Goal: Information Seeking & Learning: Learn about a topic

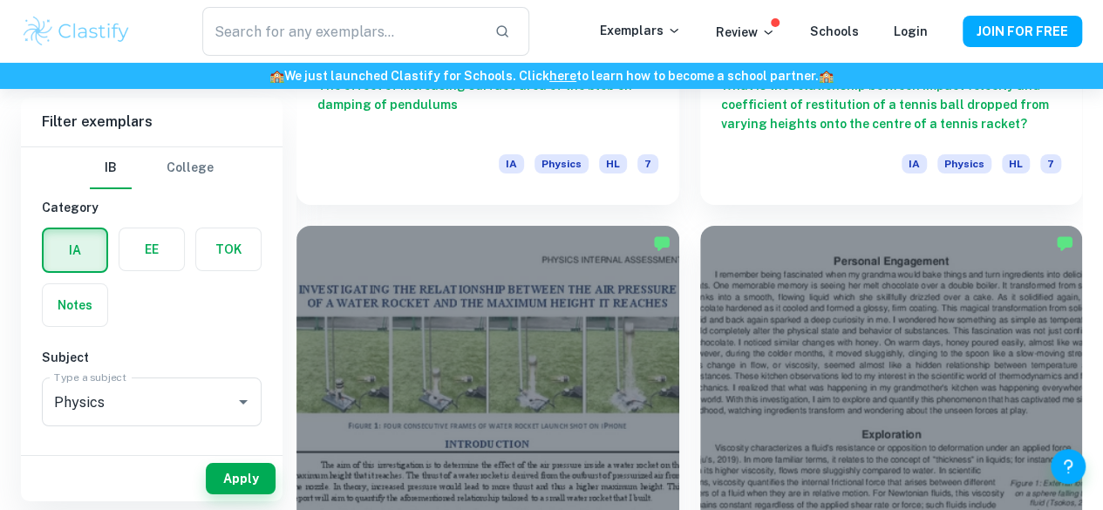
scroll to position [3152, 0]
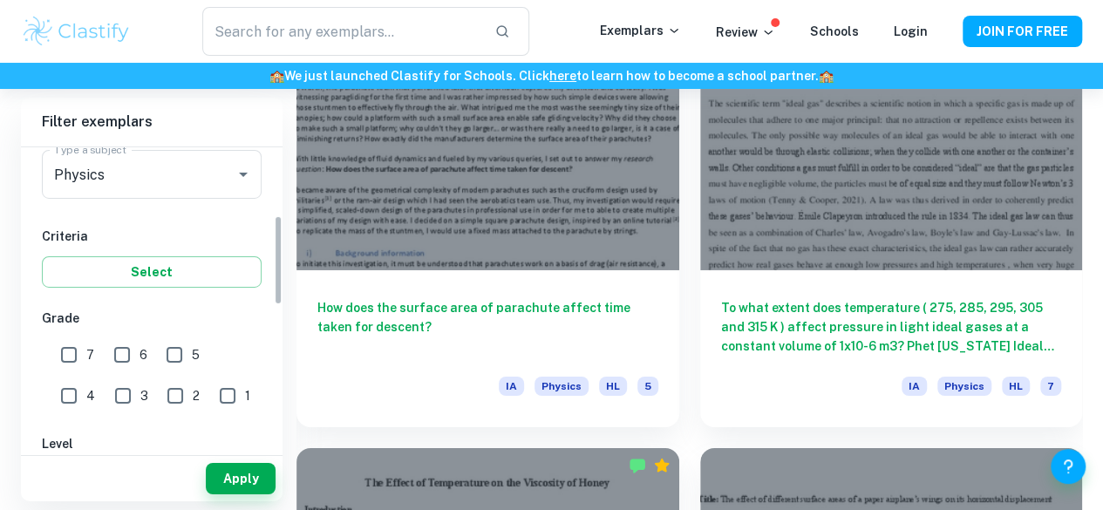
scroll to position [228, 0]
click at [63, 351] on input "7" at bounding box center [68, 354] width 35 height 35
checkbox input "true"
click at [227, 471] on button "Apply" at bounding box center [241, 478] width 70 height 31
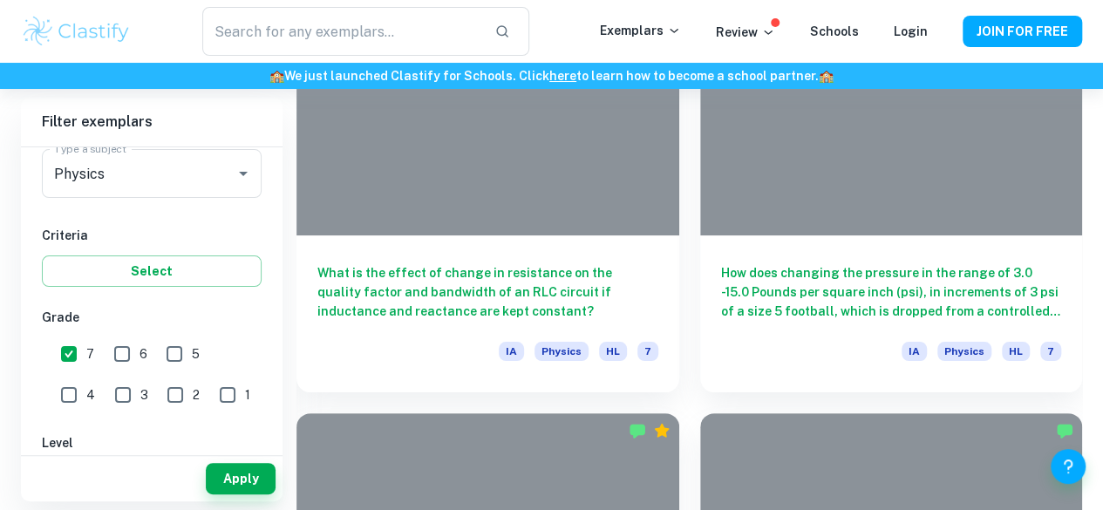
scroll to position [9930, 0]
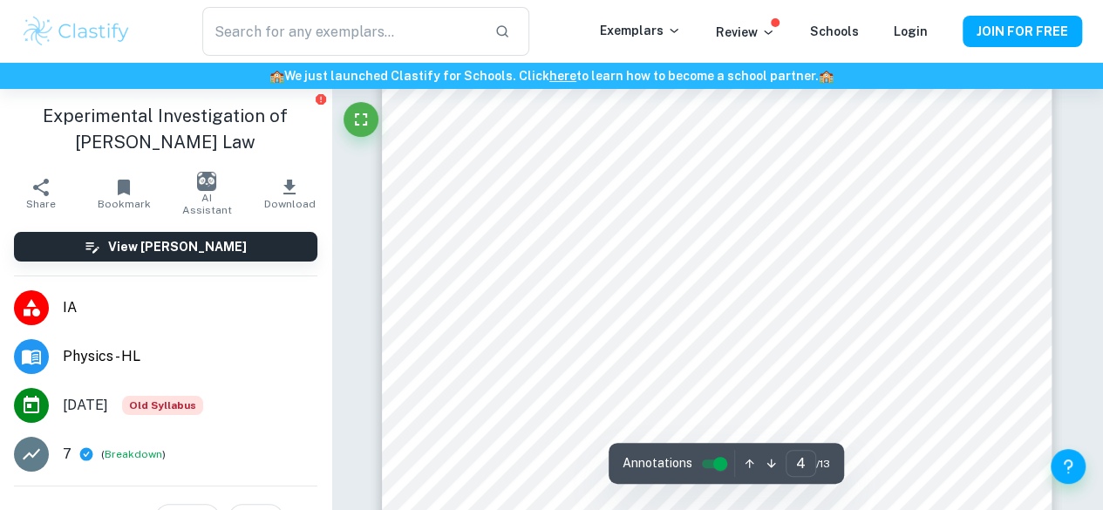
scroll to position [3144, 0]
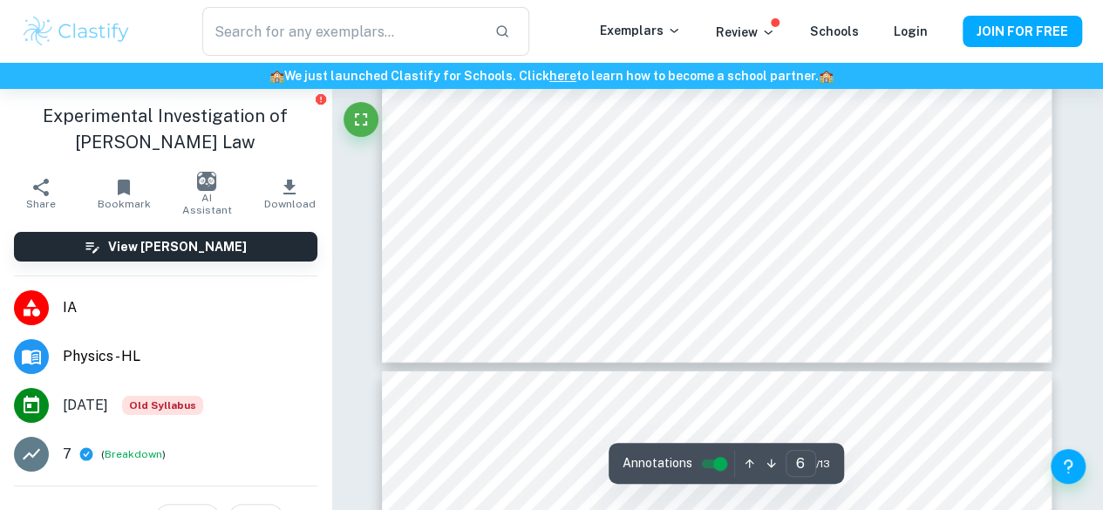
type input "7"
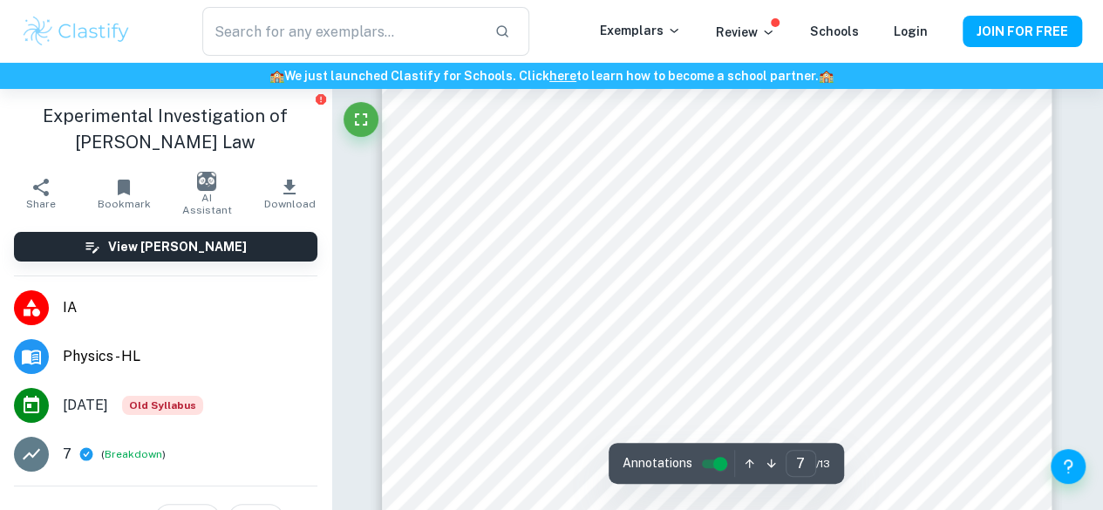
scroll to position [6369, 0]
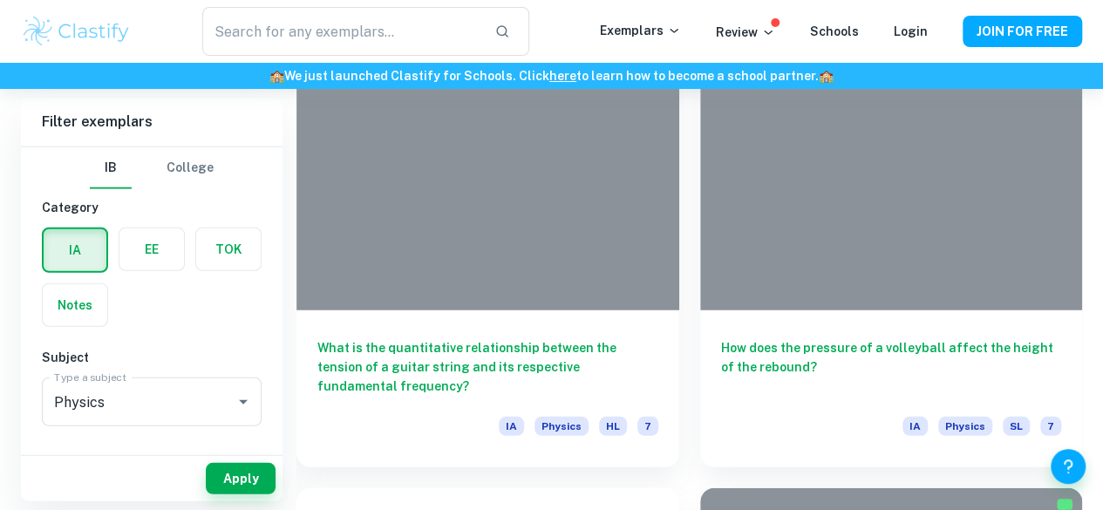
scroll to position [15502, 0]
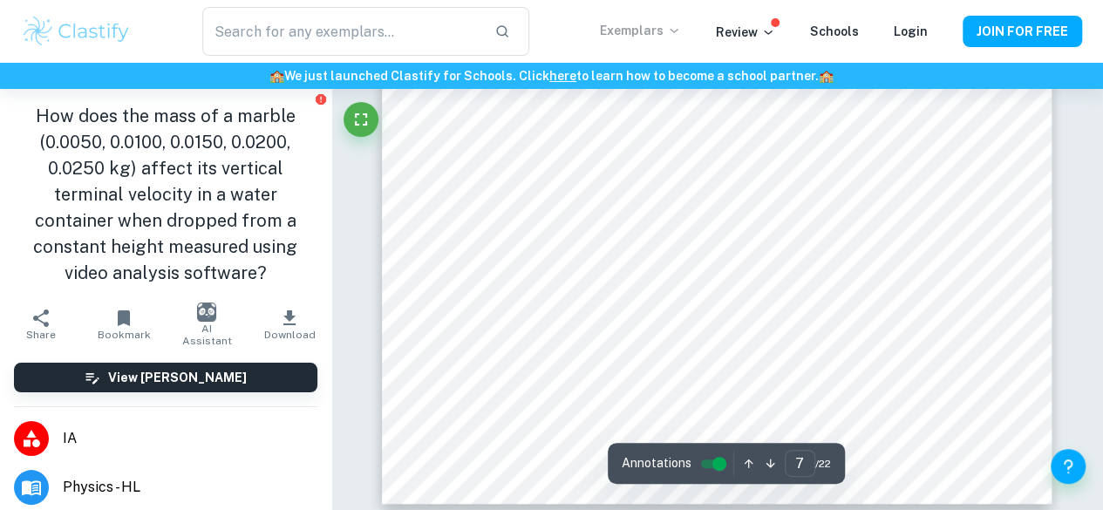
scroll to position [6505, 0]
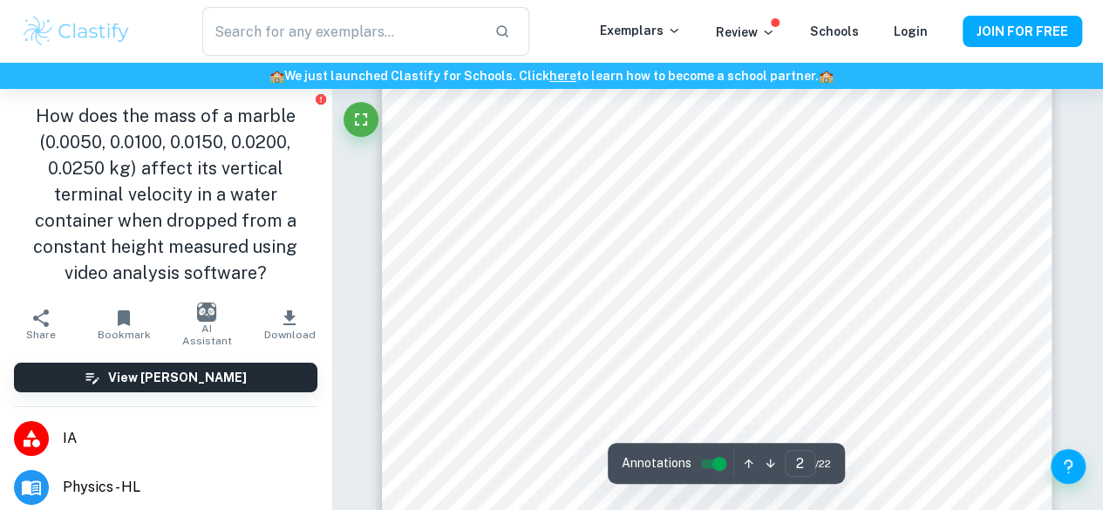
type input "1"
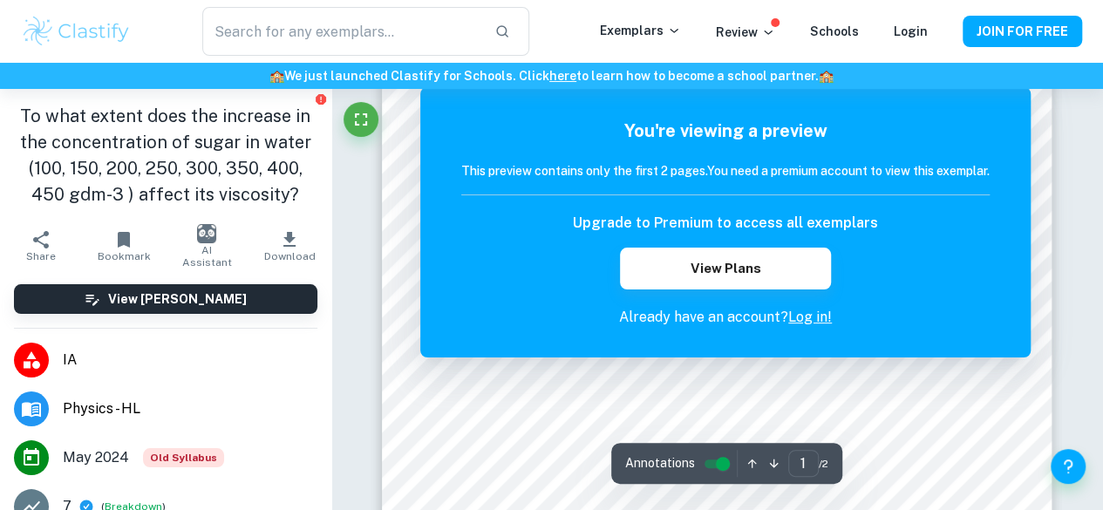
scroll to position [355, 0]
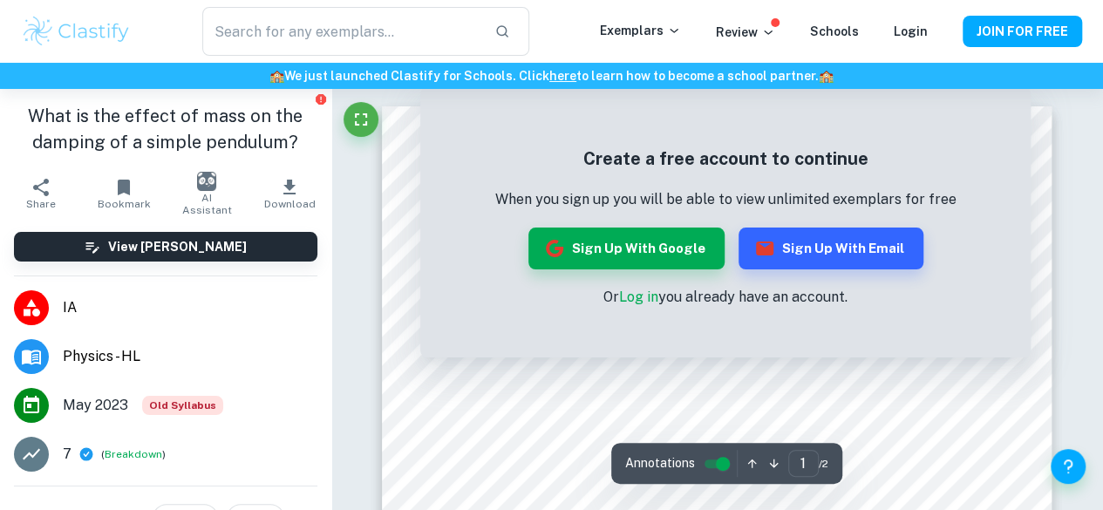
scroll to position [42, 0]
click at [653, 297] on link "Log in" at bounding box center [638, 297] width 39 height 17
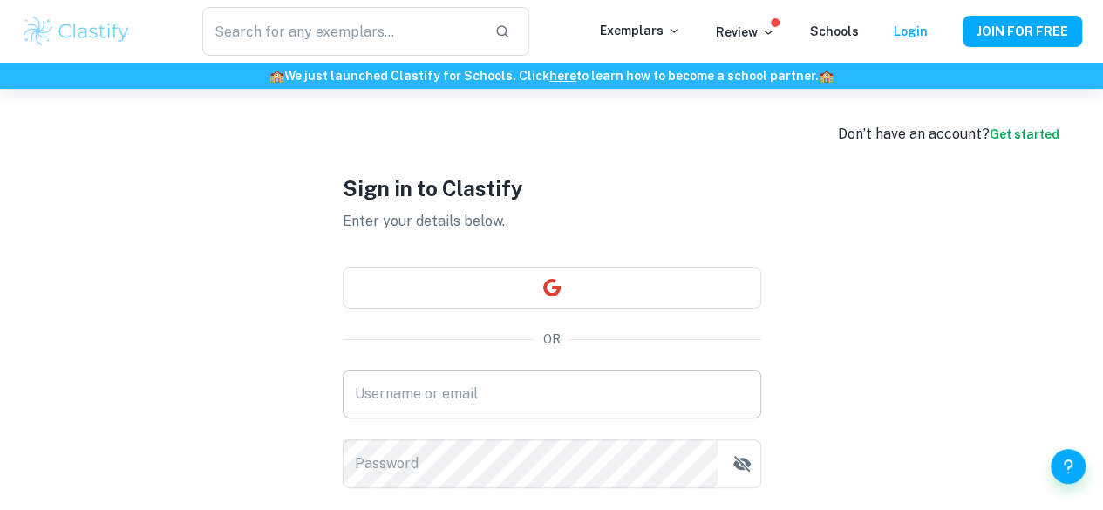
click at [576, 378] on input "Username or email" at bounding box center [552, 394] width 419 height 49
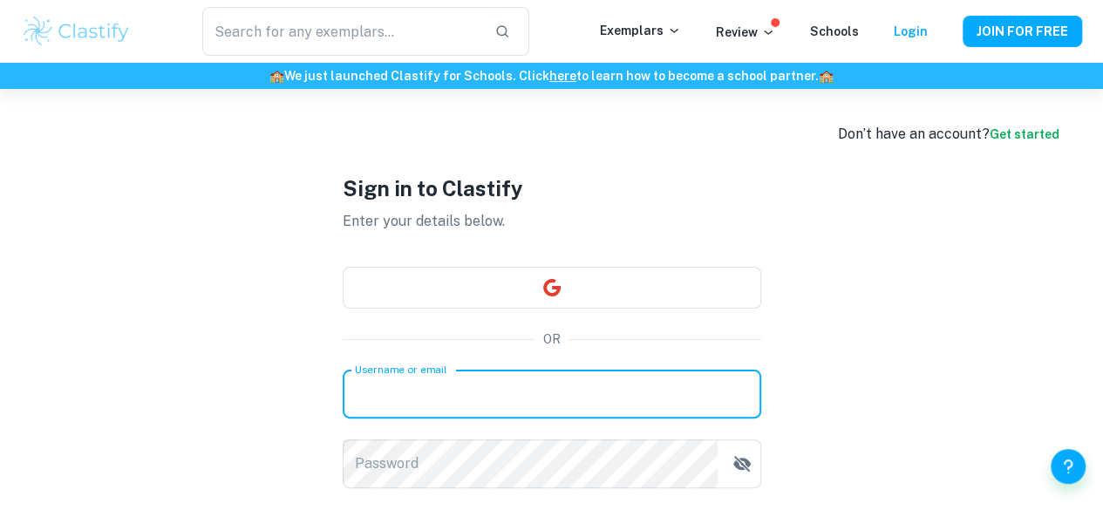
type input "sannabalsam@gmail.com"
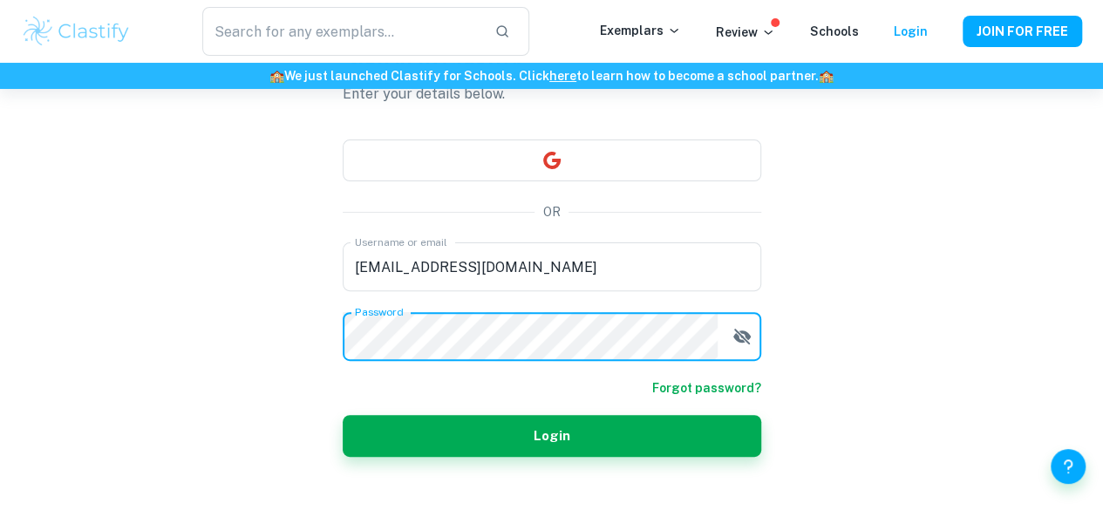
scroll to position [138, 0]
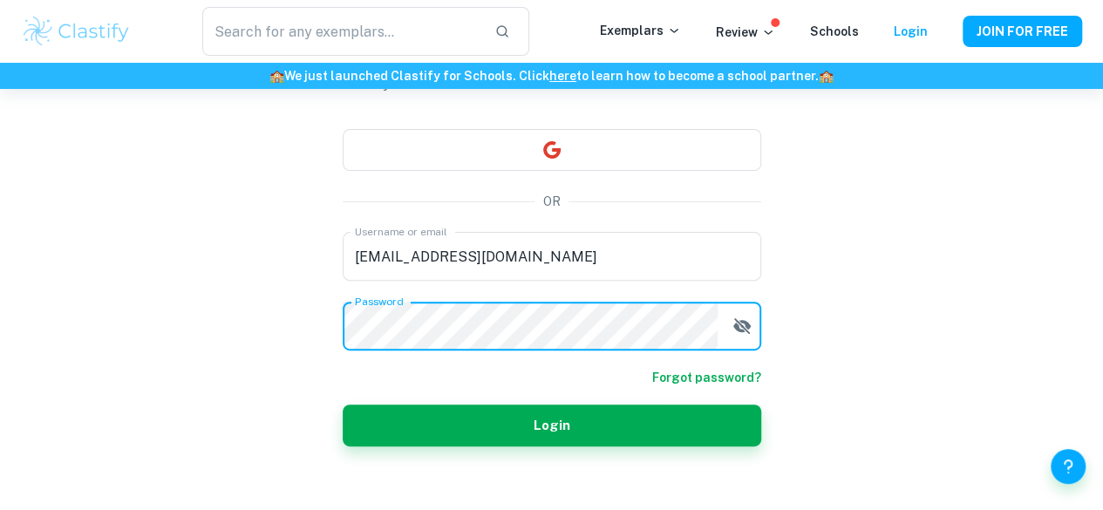
click at [710, 384] on form "Username or email sannabalsam@gmail.com Username or email Password Password For…" at bounding box center [552, 339] width 419 height 215
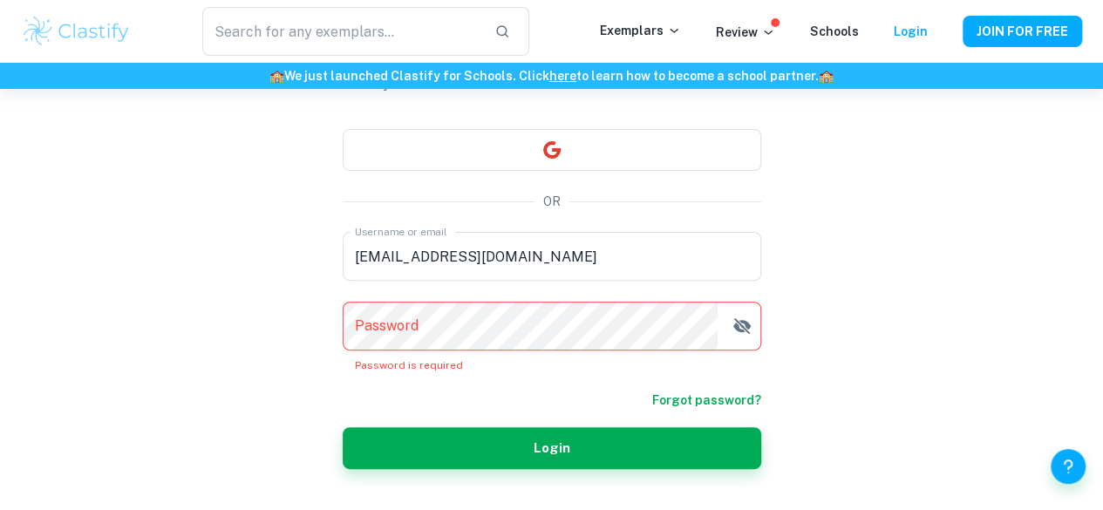
click at [713, 402] on link "Forgot password?" at bounding box center [706, 400] width 109 height 19
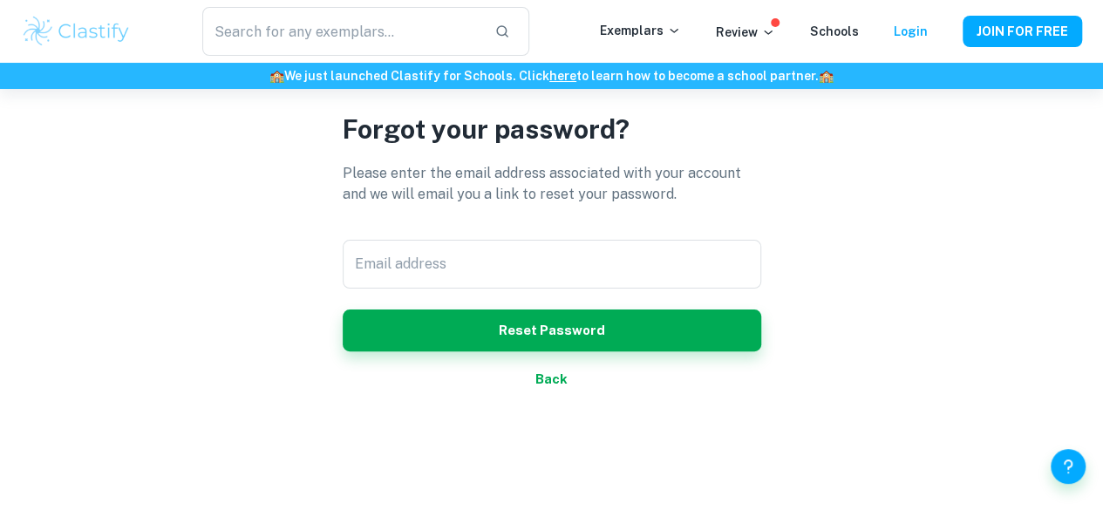
scroll to position [89, 0]
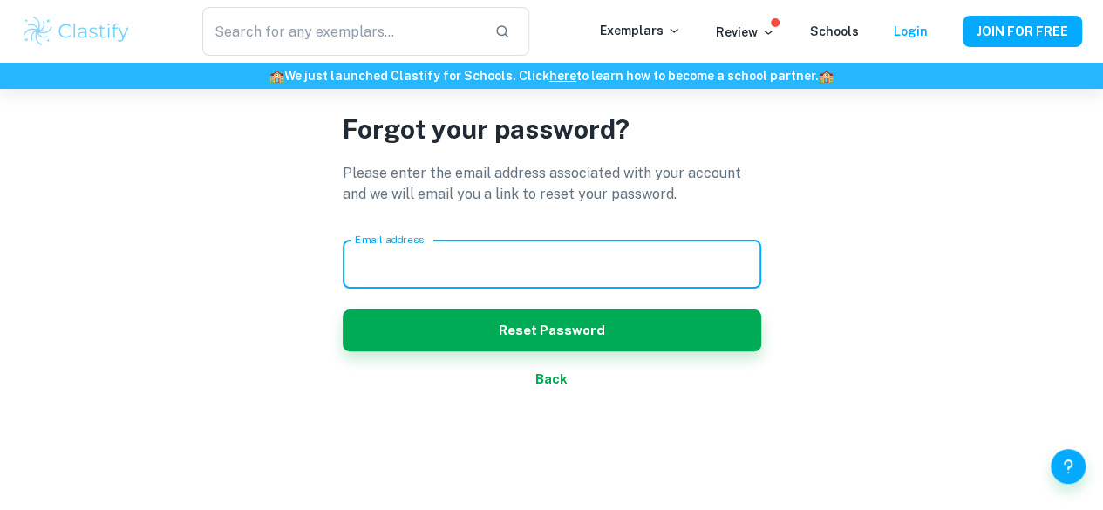
click at [579, 269] on input "Email address" at bounding box center [552, 264] width 419 height 49
type input "sannabalsam@gmail.com"
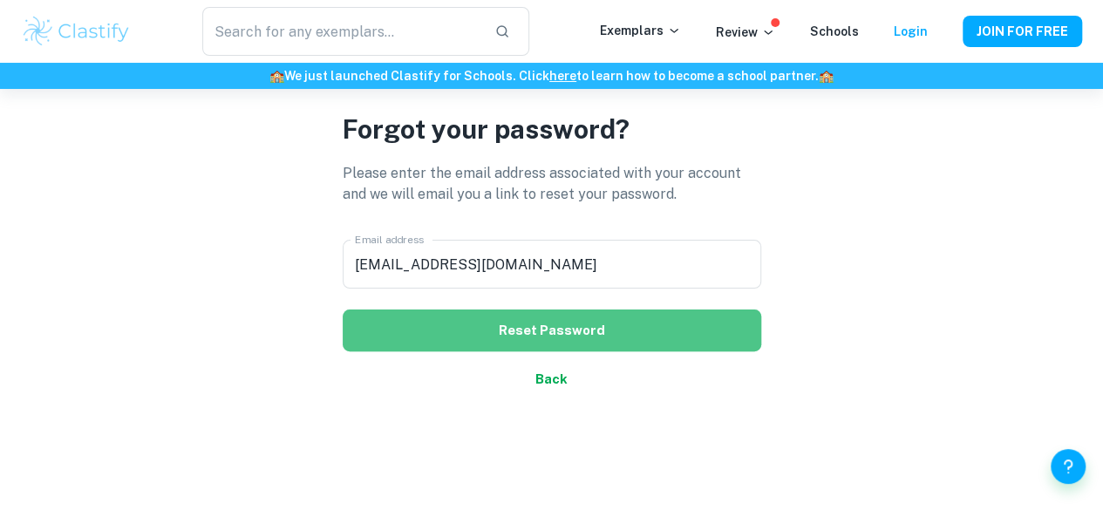
click at [542, 332] on button "Reset Password" at bounding box center [552, 331] width 419 height 42
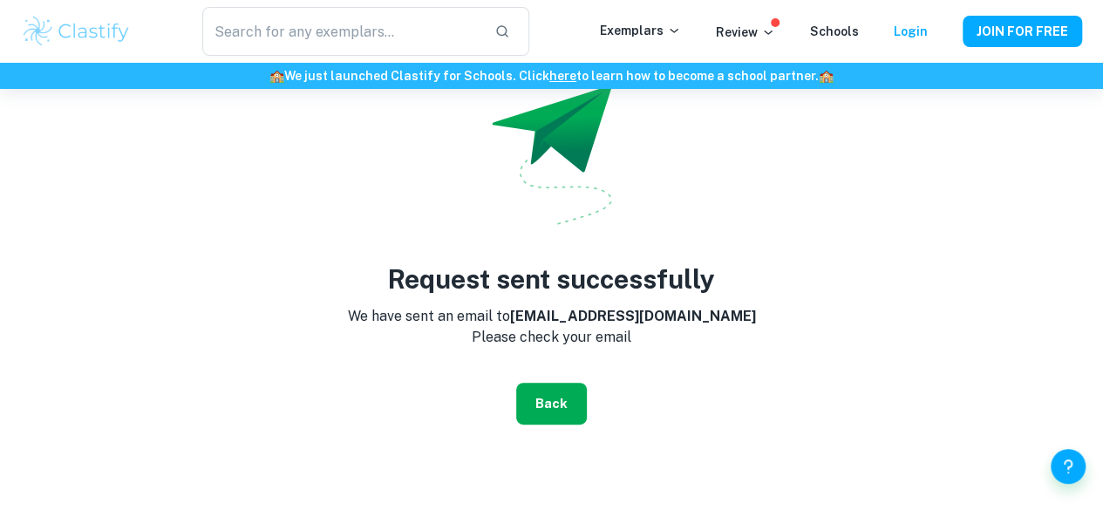
click at [567, 404] on button "Back" at bounding box center [551, 404] width 71 height 42
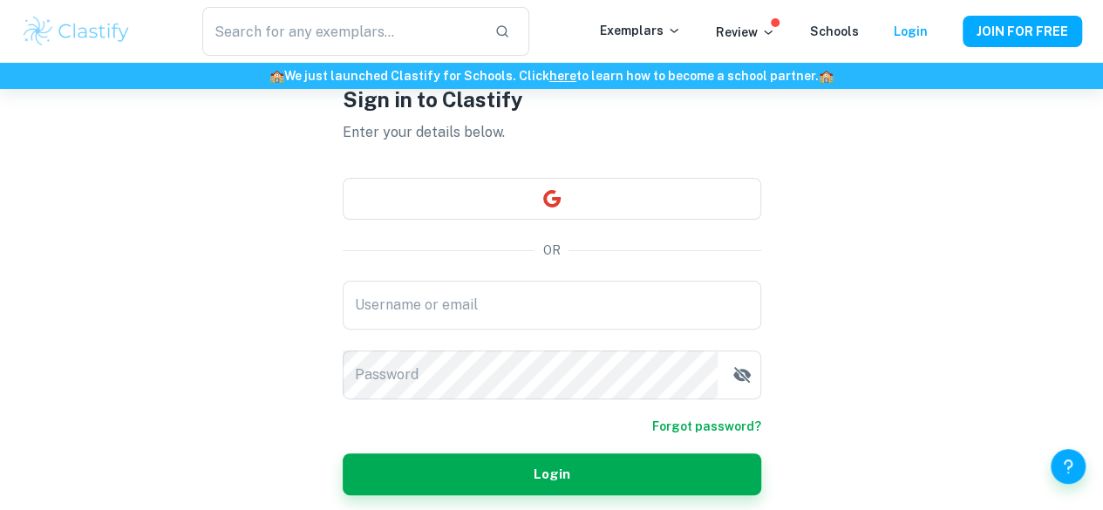
click at [549, 332] on div "Username or email Username or email Password Password" at bounding box center [552, 340] width 419 height 119
click at [556, 319] on input "Username or email" at bounding box center [552, 305] width 419 height 49
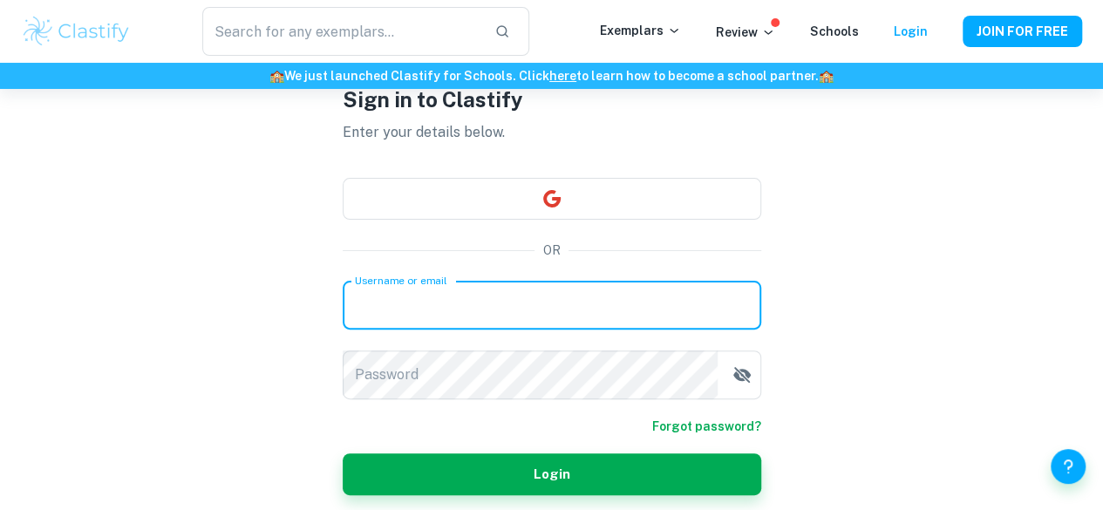
type input "sannabalsam@gmail.com"
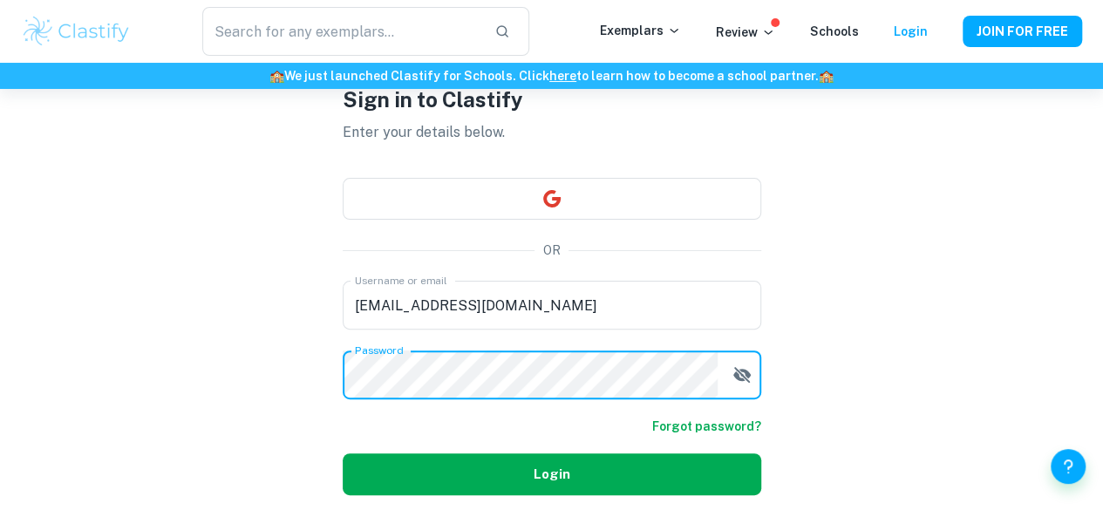
click at [690, 465] on button "Login" at bounding box center [552, 474] width 419 height 42
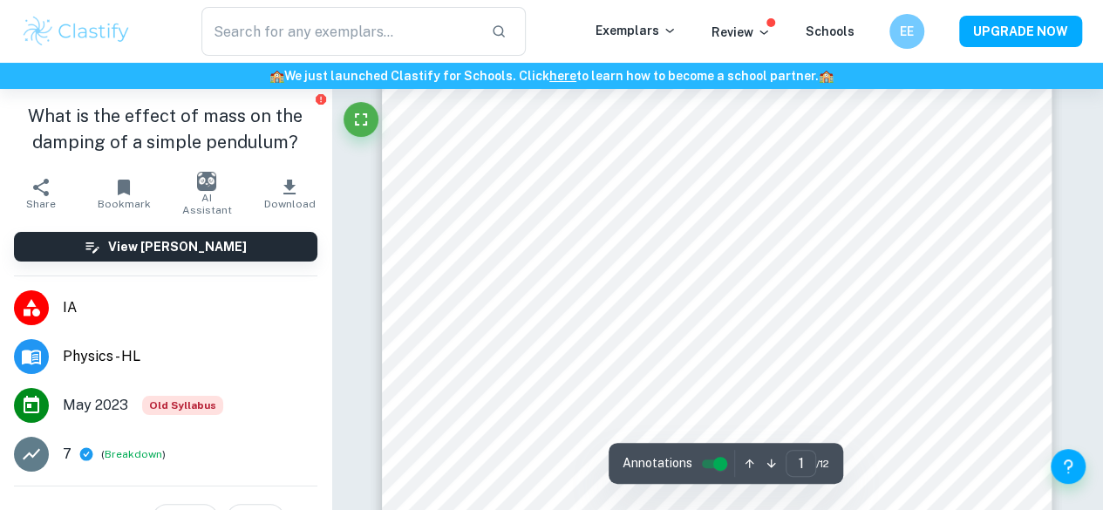
scroll to position [65, 0]
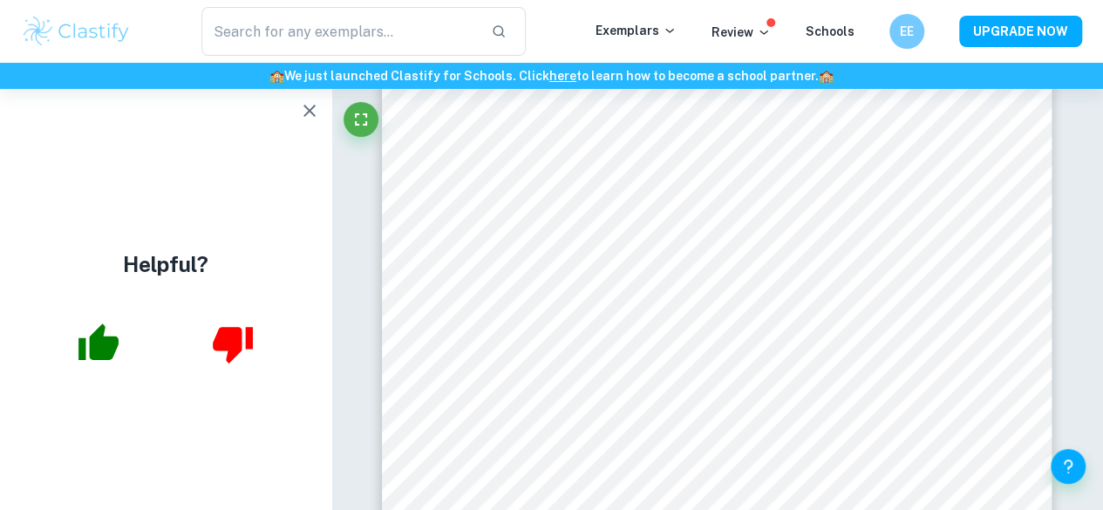
click at [310, 107] on icon "button" at bounding box center [309, 110] width 21 height 21
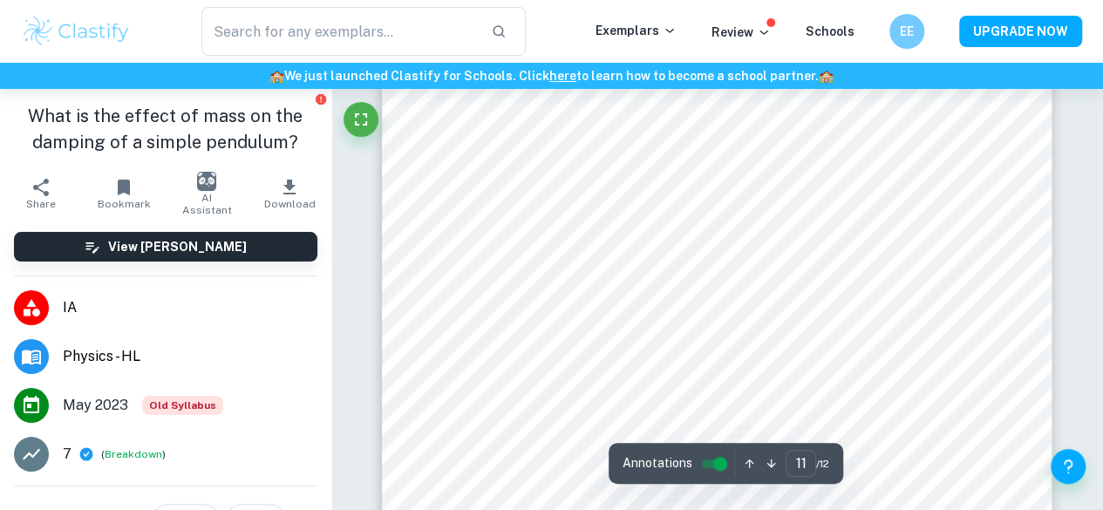
scroll to position [9492, 0]
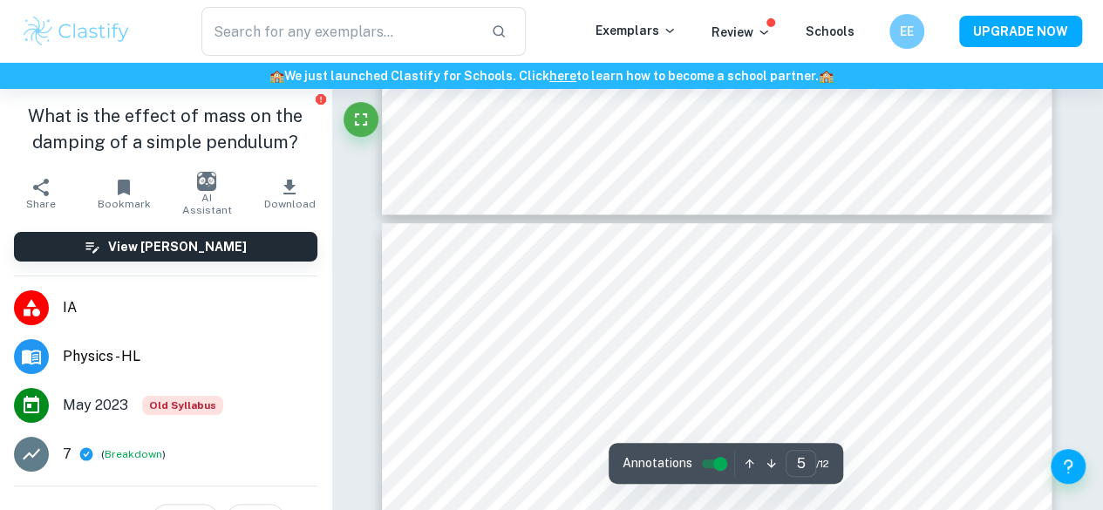
type input "4"
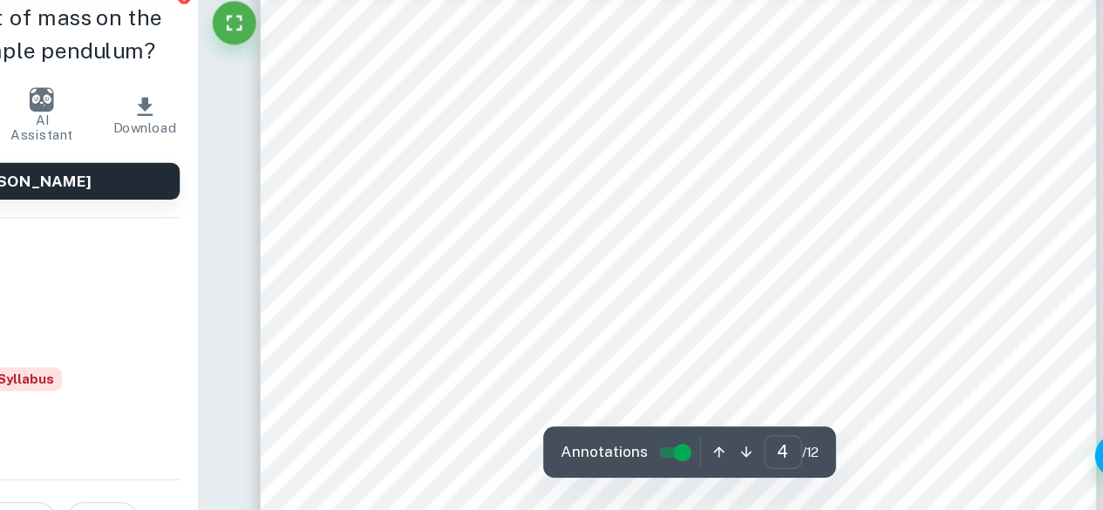
scroll to position [3195, 0]
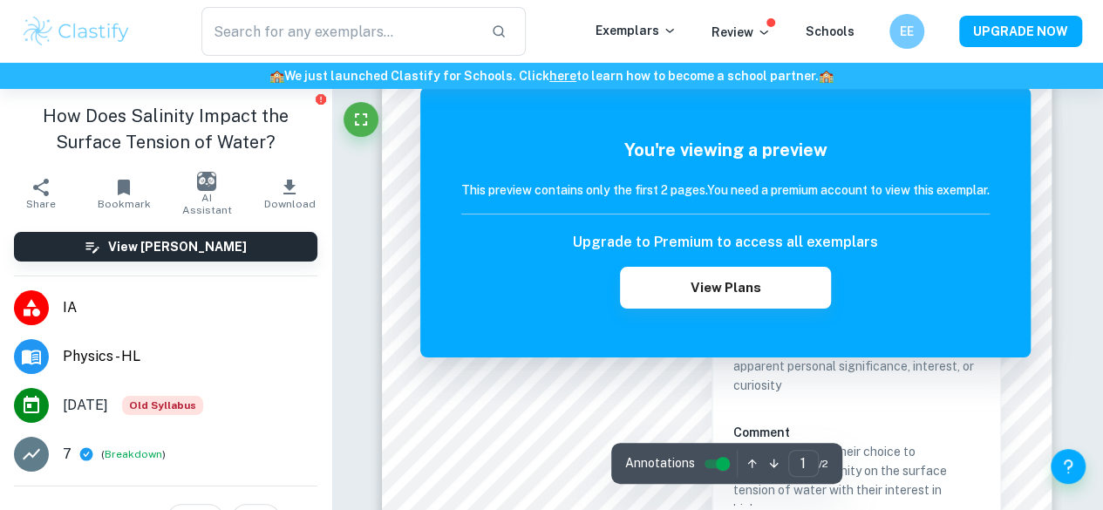
scroll to position [186, 0]
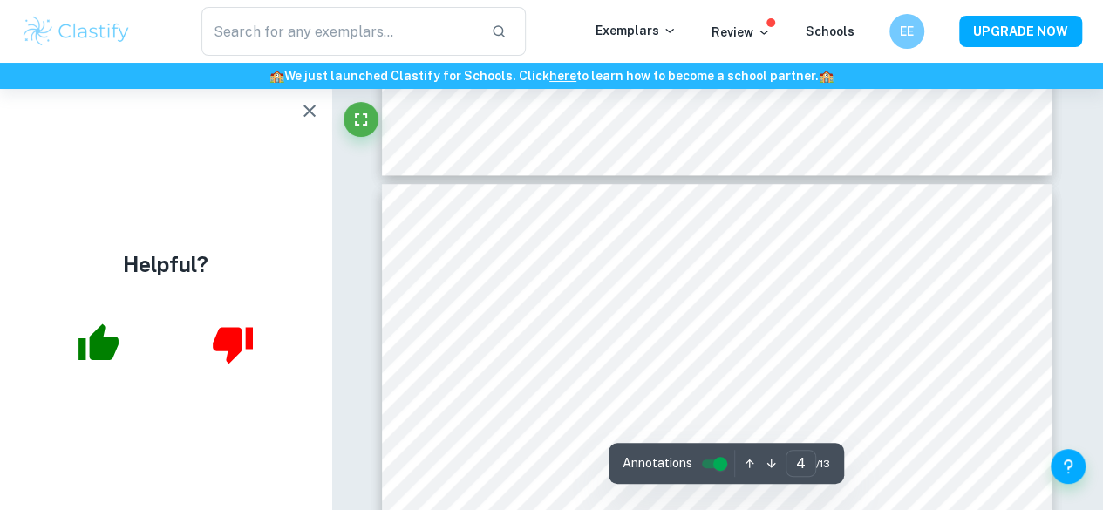
type input "5"
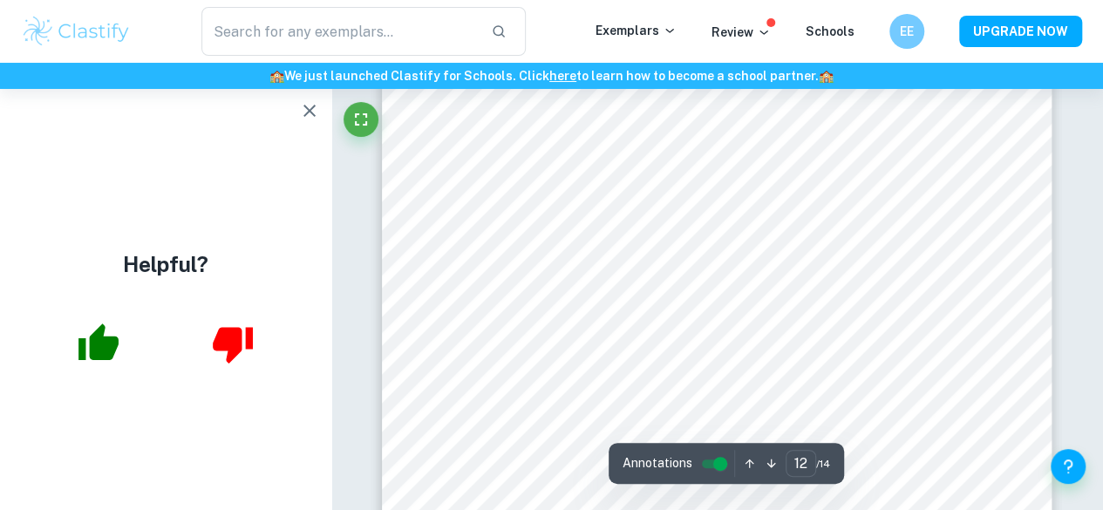
type input "11"
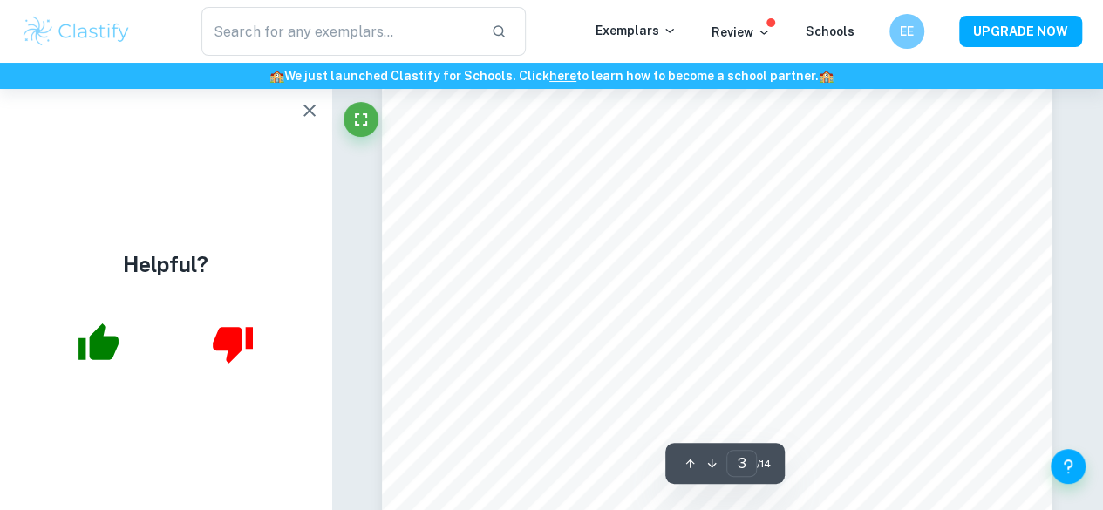
scroll to position [2635, 0]
click at [310, 106] on icon "button" at bounding box center [309, 110] width 21 height 21
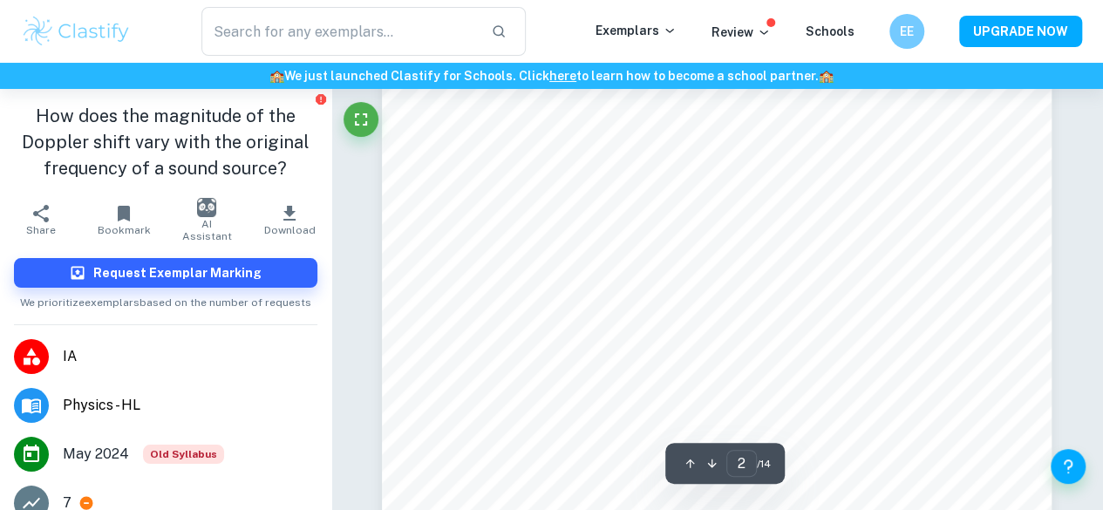
scroll to position [1139, 0]
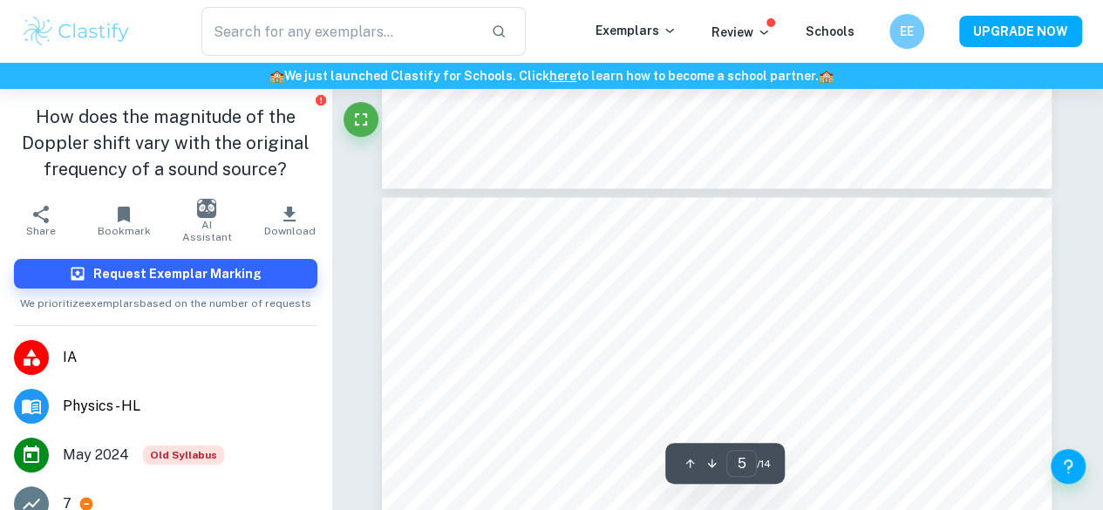
type input "6"
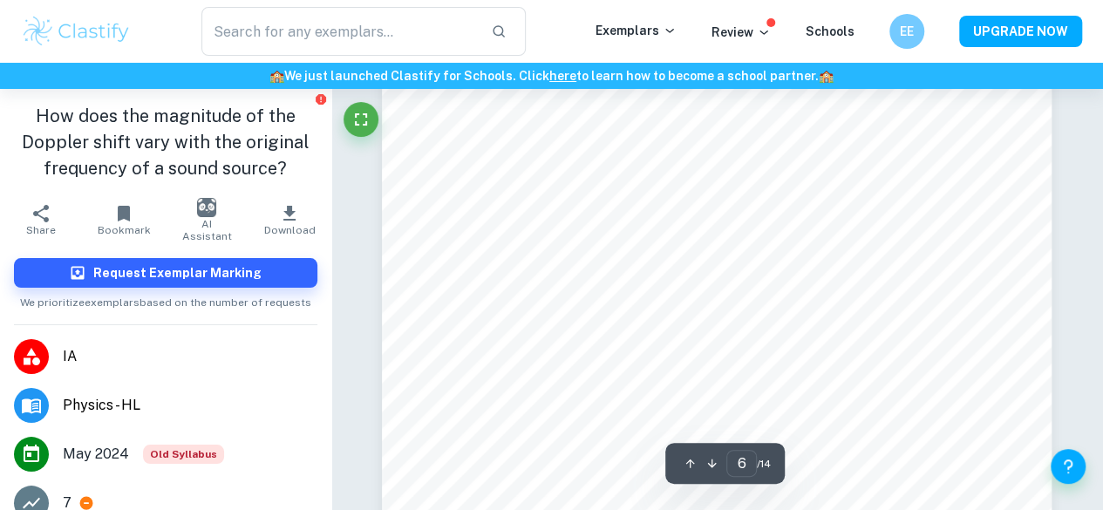
scroll to position [5057, 0]
